Goal: Find specific page/section: Find specific page/section

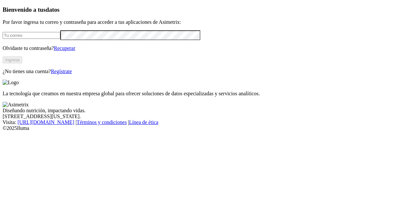
type input "[PERSON_NAME][EMAIL_ADDRESS][PERSON_NAME][DOMAIN_NAME]"
click at [22, 63] on button "Ingresa" at bounding box center [13, 59] width 20 height 7
